Goal: Information Seeking & Learning: Learn about a topic

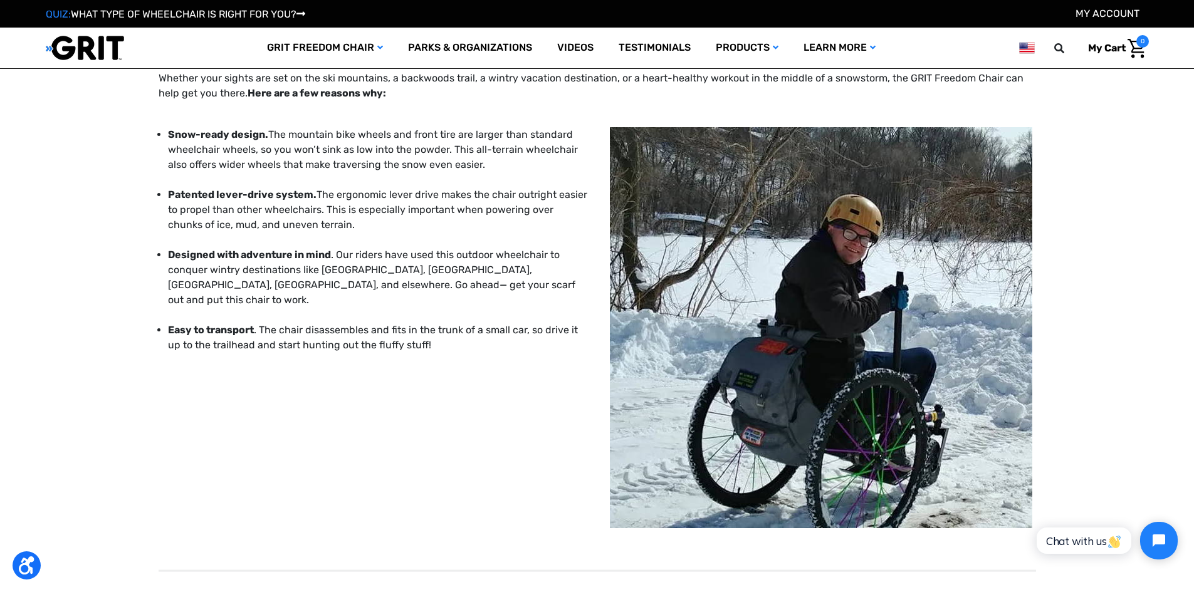
scroll to position [63, 0]
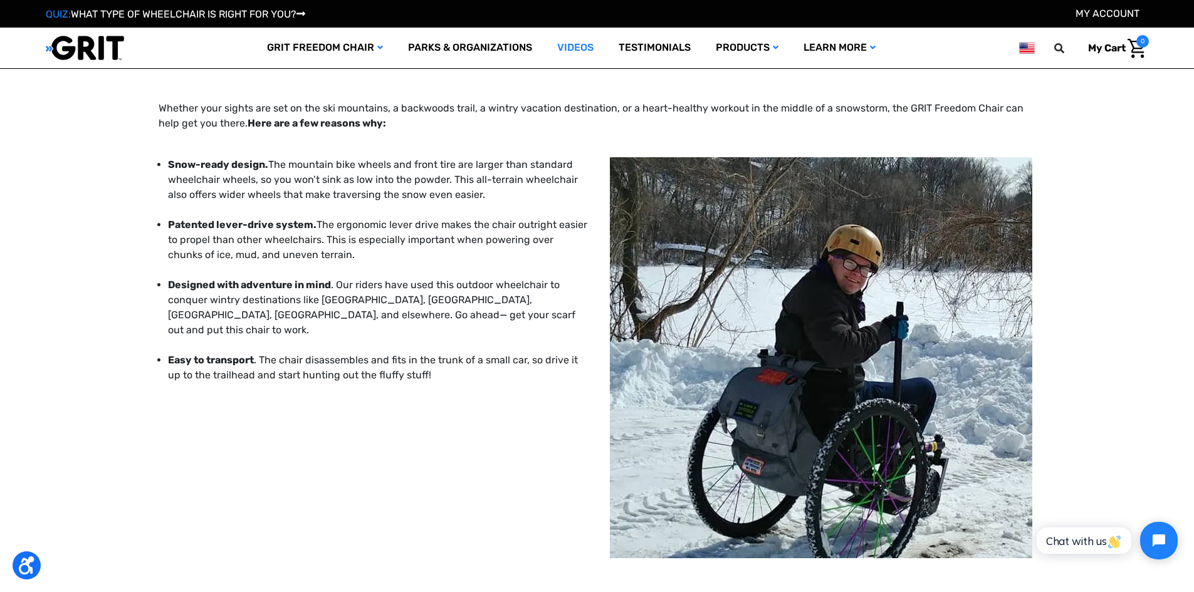
click at [572, 44] on link "Videos" at bounding box center [575, 48] width 61 height 41
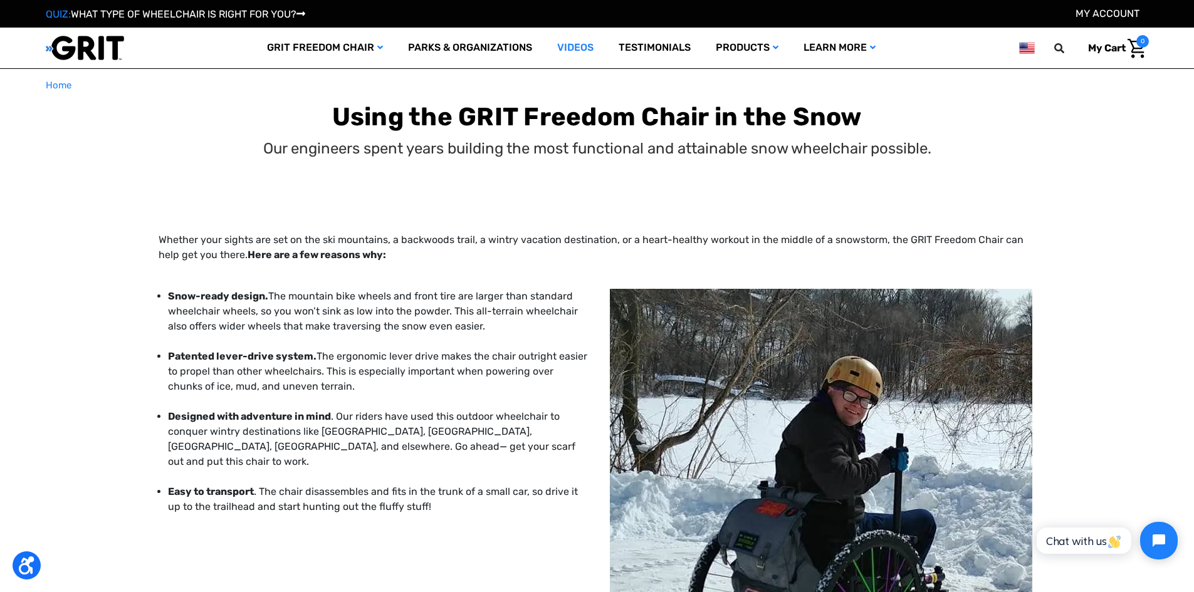
click at [571, 46] on link "Videos" at bounding box center [575, 48] width 61 height 41
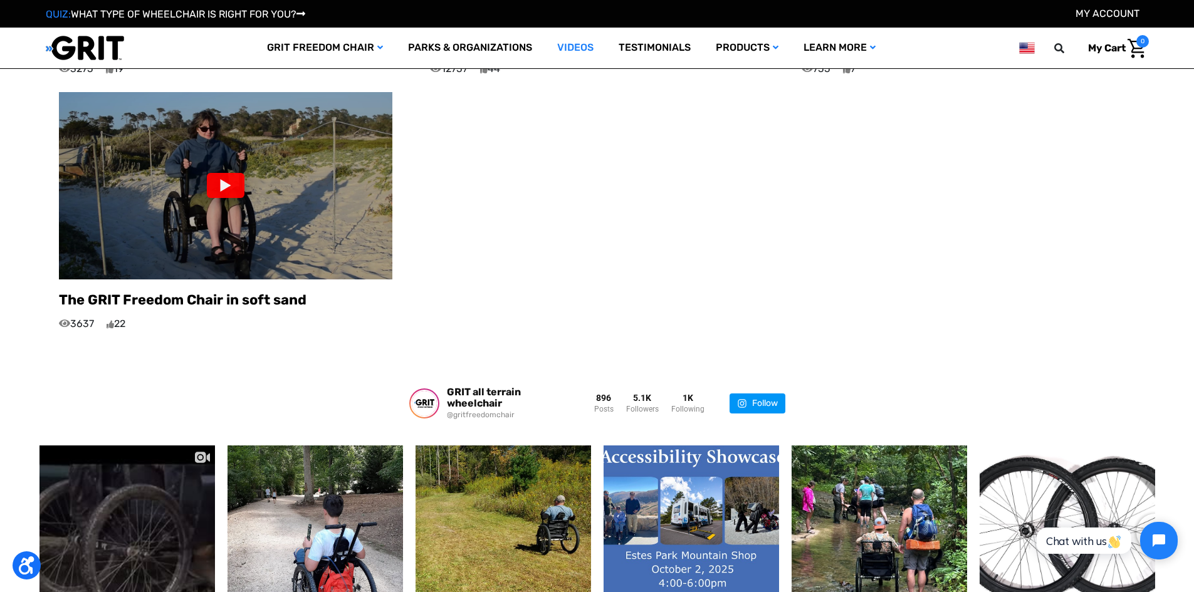
scroll to position [1254, 0]
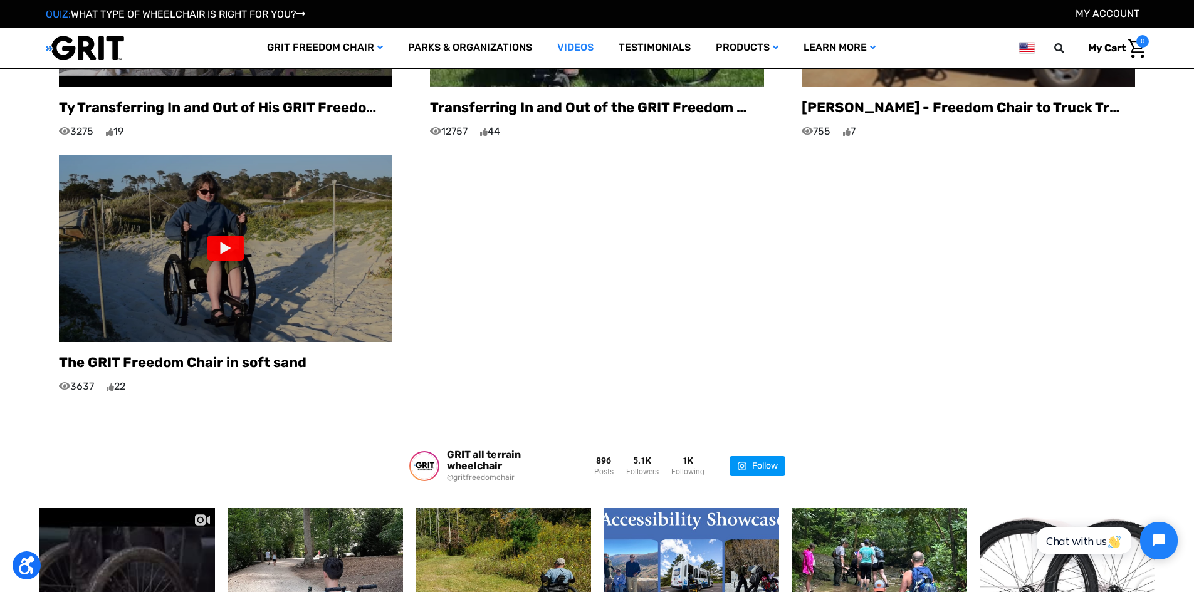
click at [231, 236] on div at bounding box center [226, 248] width 38 height 25
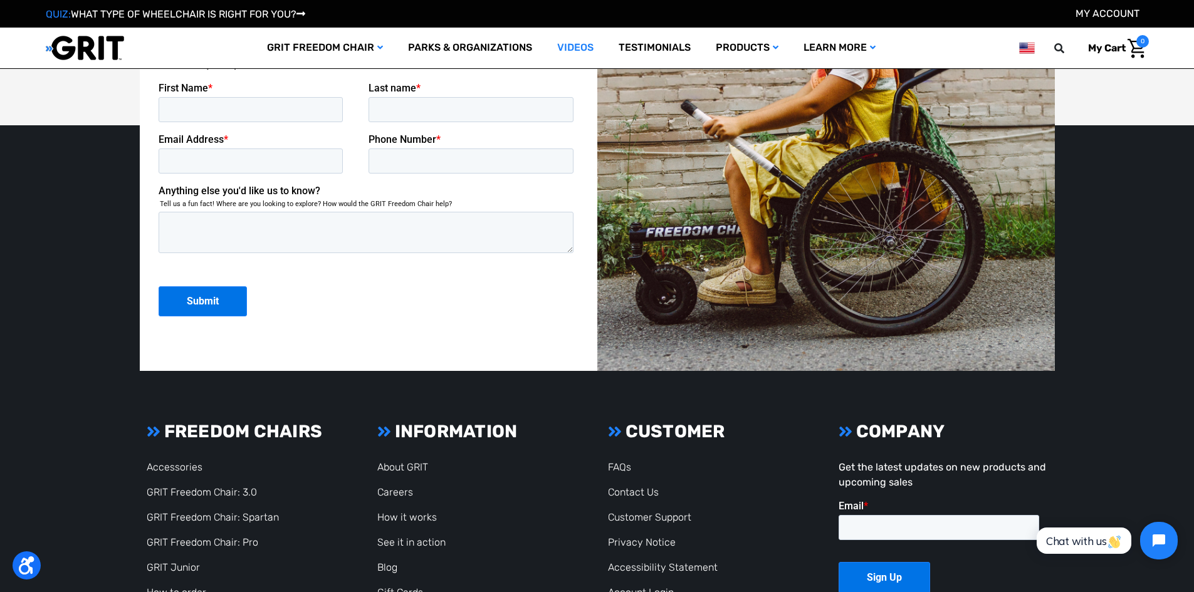
scroll to position [2172, 0]
